Goal: Information Seeking & Learning: Learn about a topic

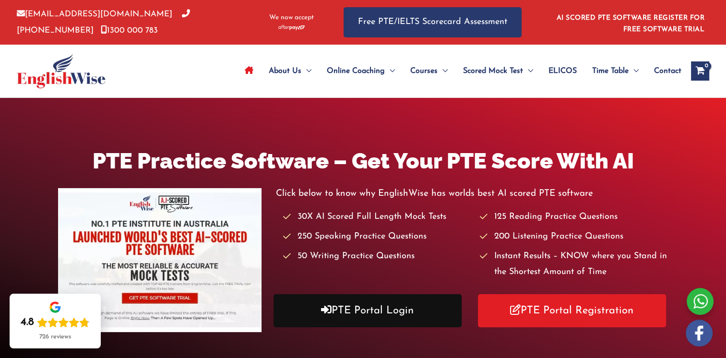
click at [378, 306] on link "PTE Portal Login" at bounding box center [368, 310] width 188 height 33
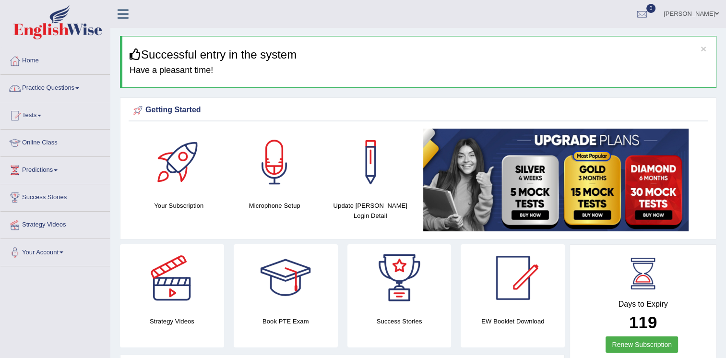
click at [68, 85] on link "Practice Questions" at bounding box center [54, 87] width 109 height 24
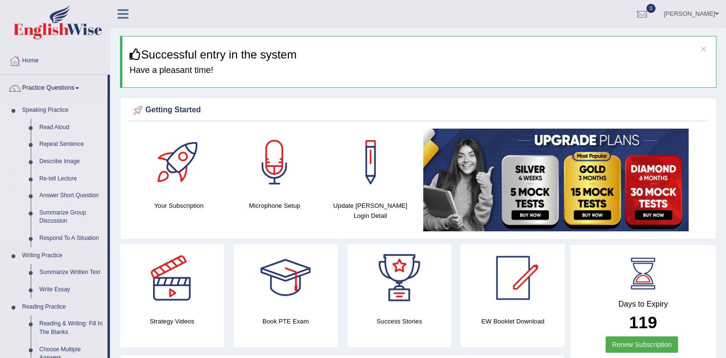
click at [49, 177] on link "Re-tell Lecture" at bounding box center [71, 178] width 72 height 17
